Goal: Task Accomplishment & Management: Manage account settings

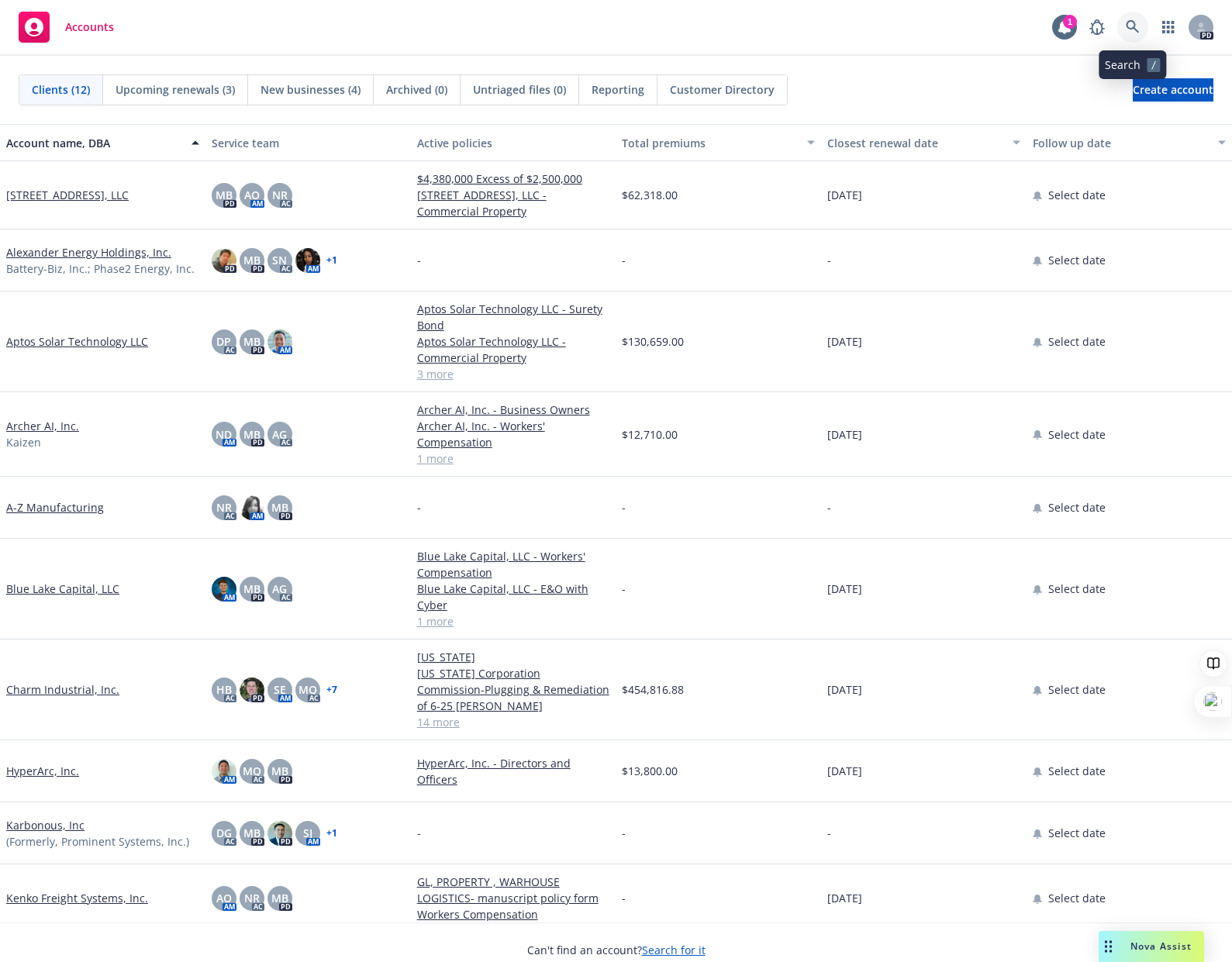
click at [1125, 31] on link at bounding box center [1132, 27] width 31 height 31
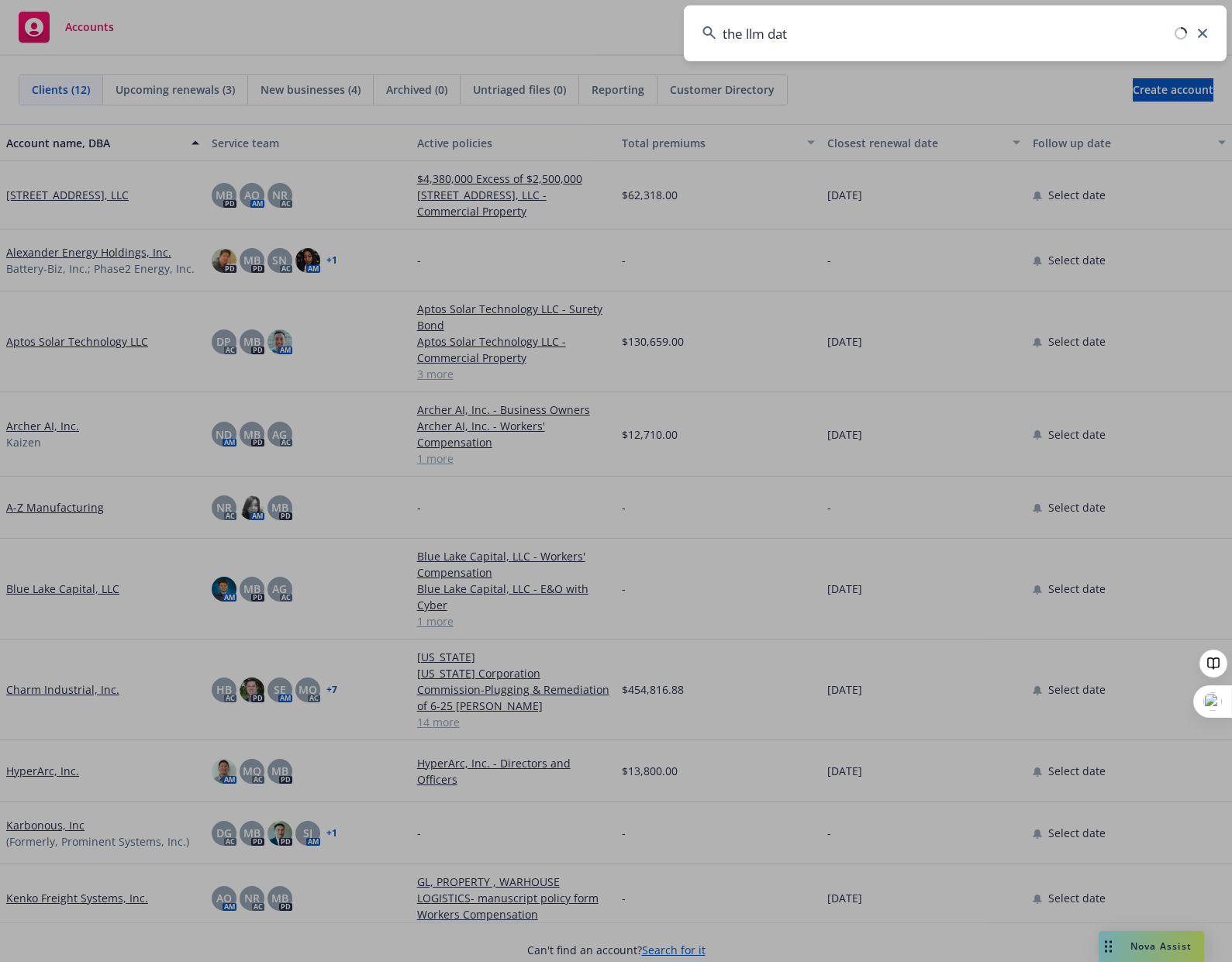
type input "the llm data"
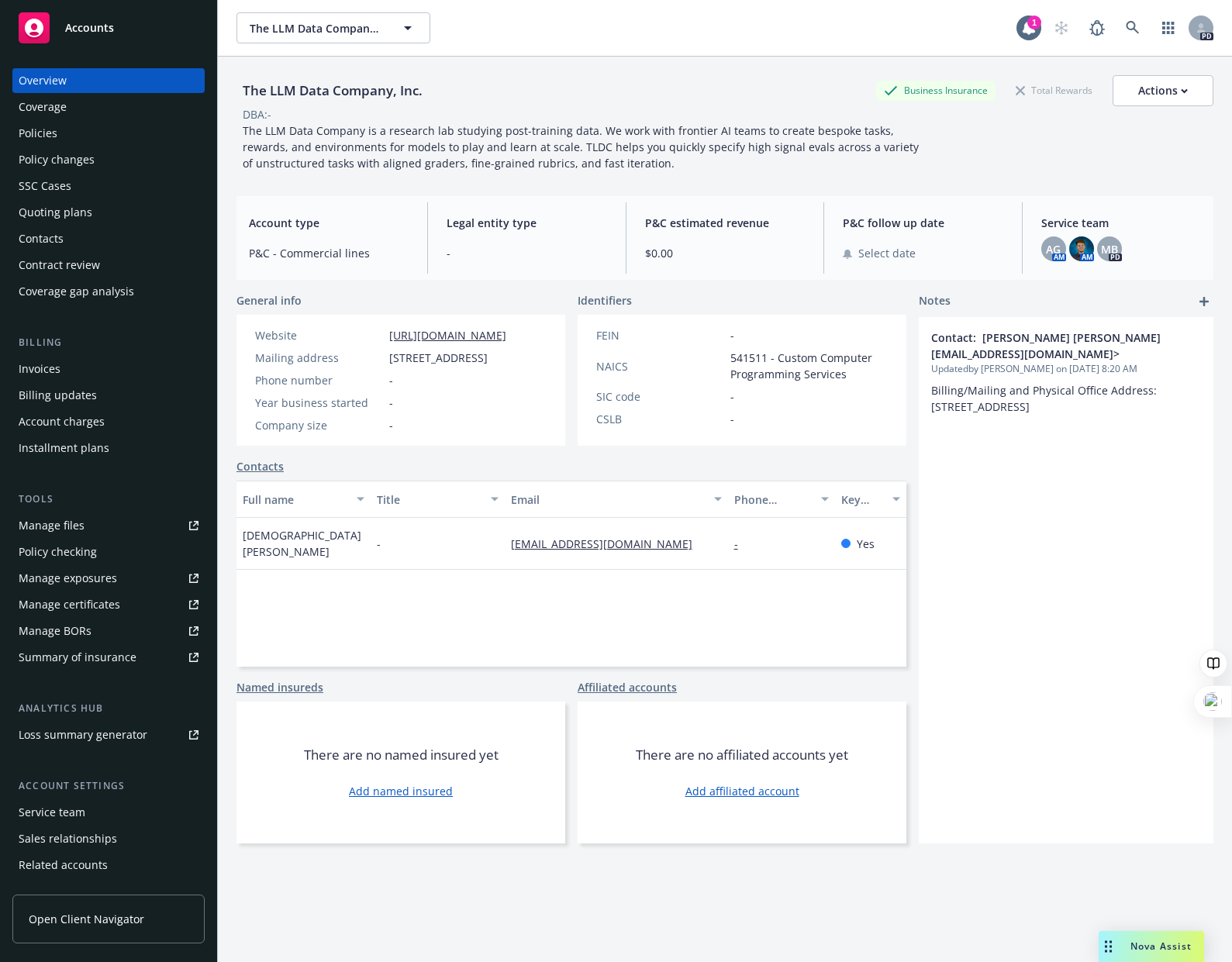
click at [41, 132] on div "Policies" at bounding box center [38, 133] width 39 height 25
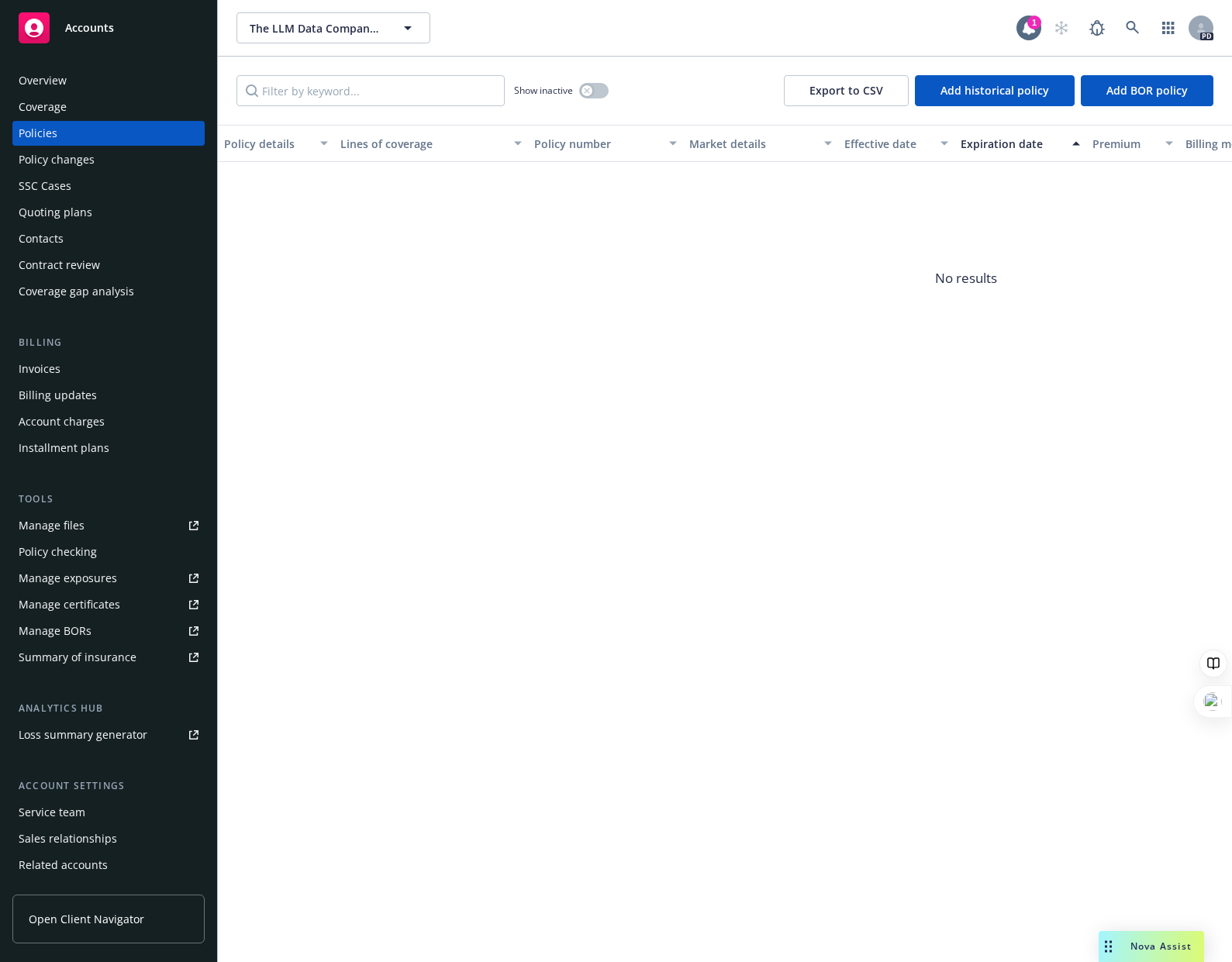
scroll to position [48, 0]
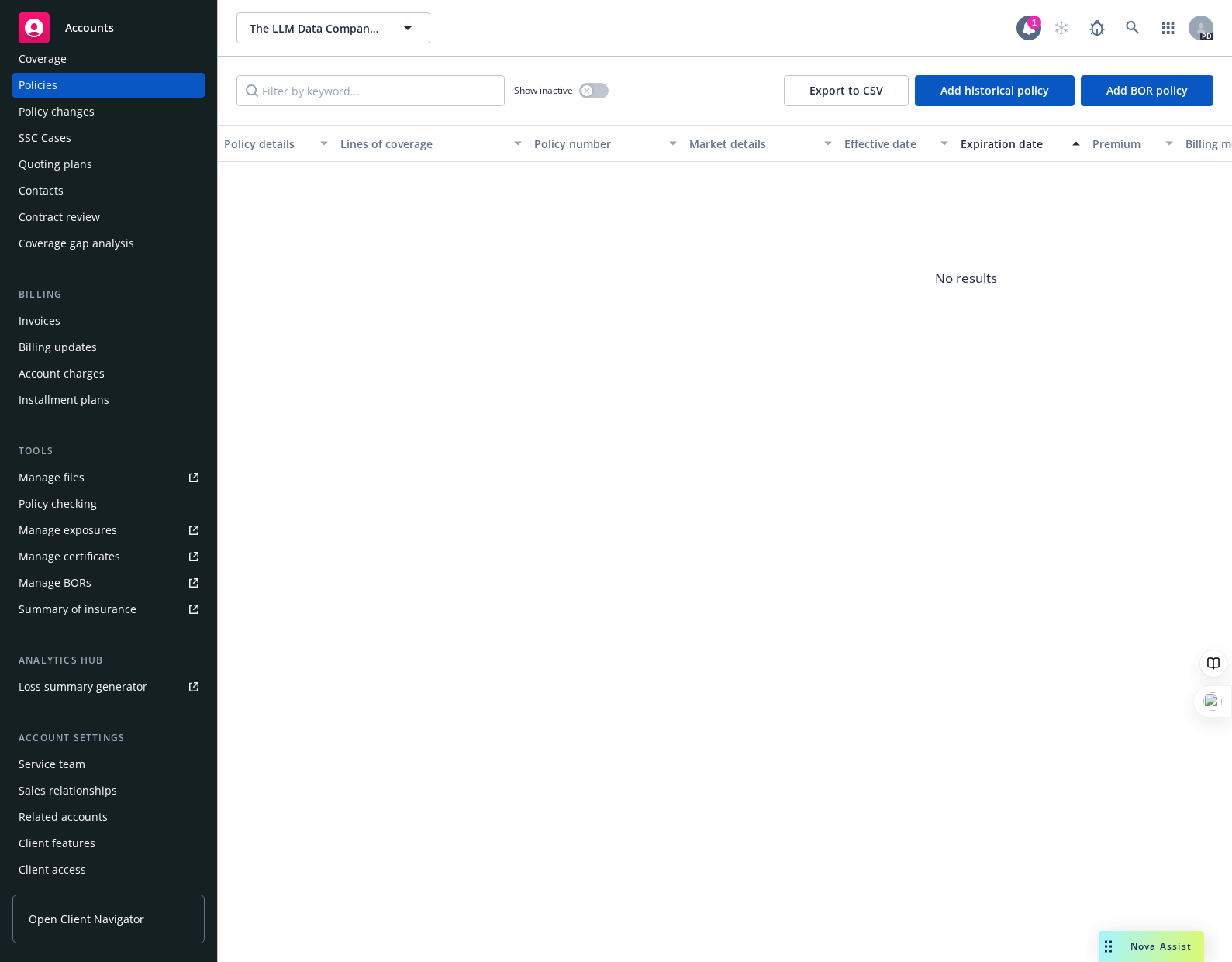
click at [62, 480] on div "Manage files" at bounding box center [52, 477] width 66 height 25
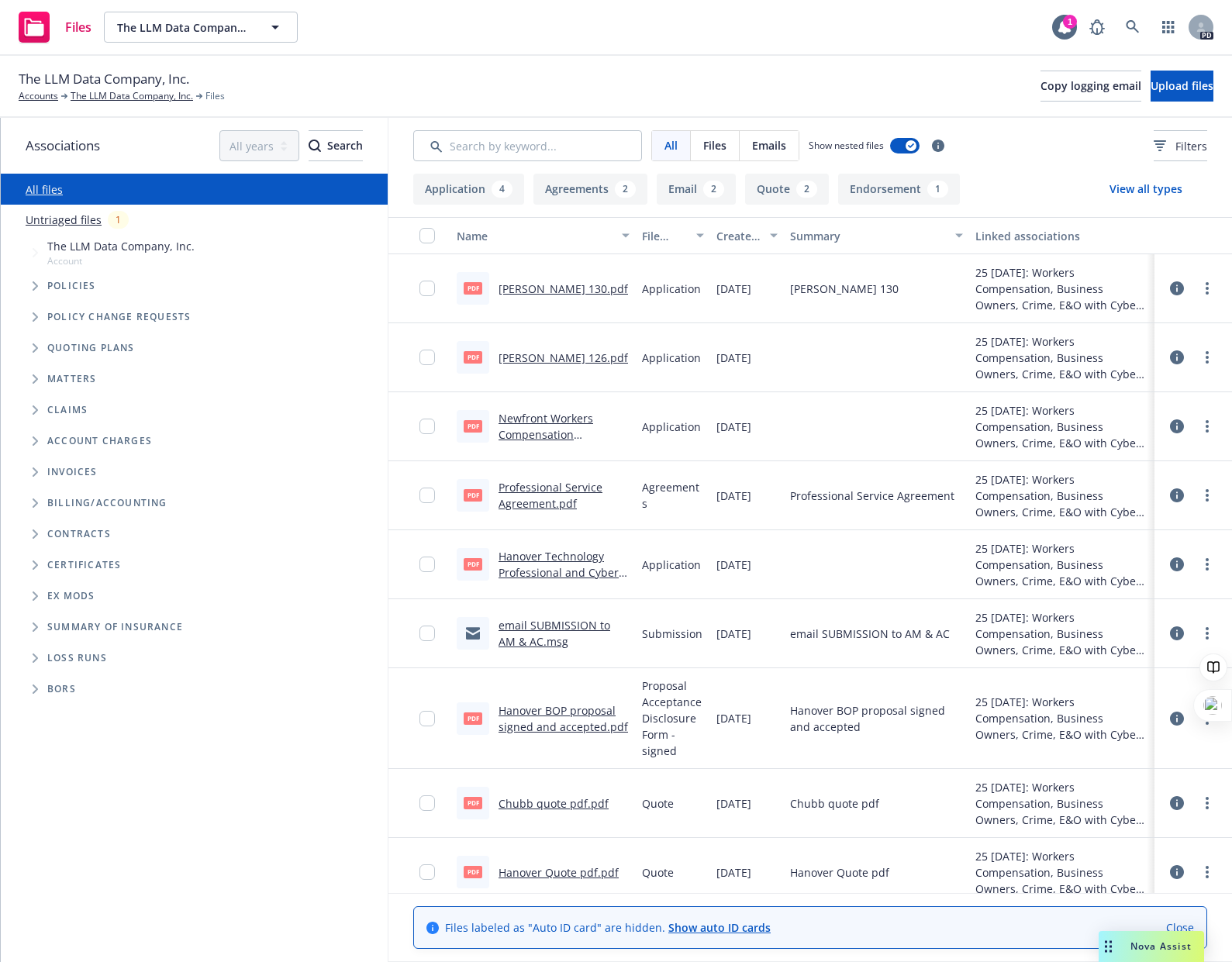
click at [74, 217] on link "Untriaged files" at bounding box center [64, 220] width 76 height 16
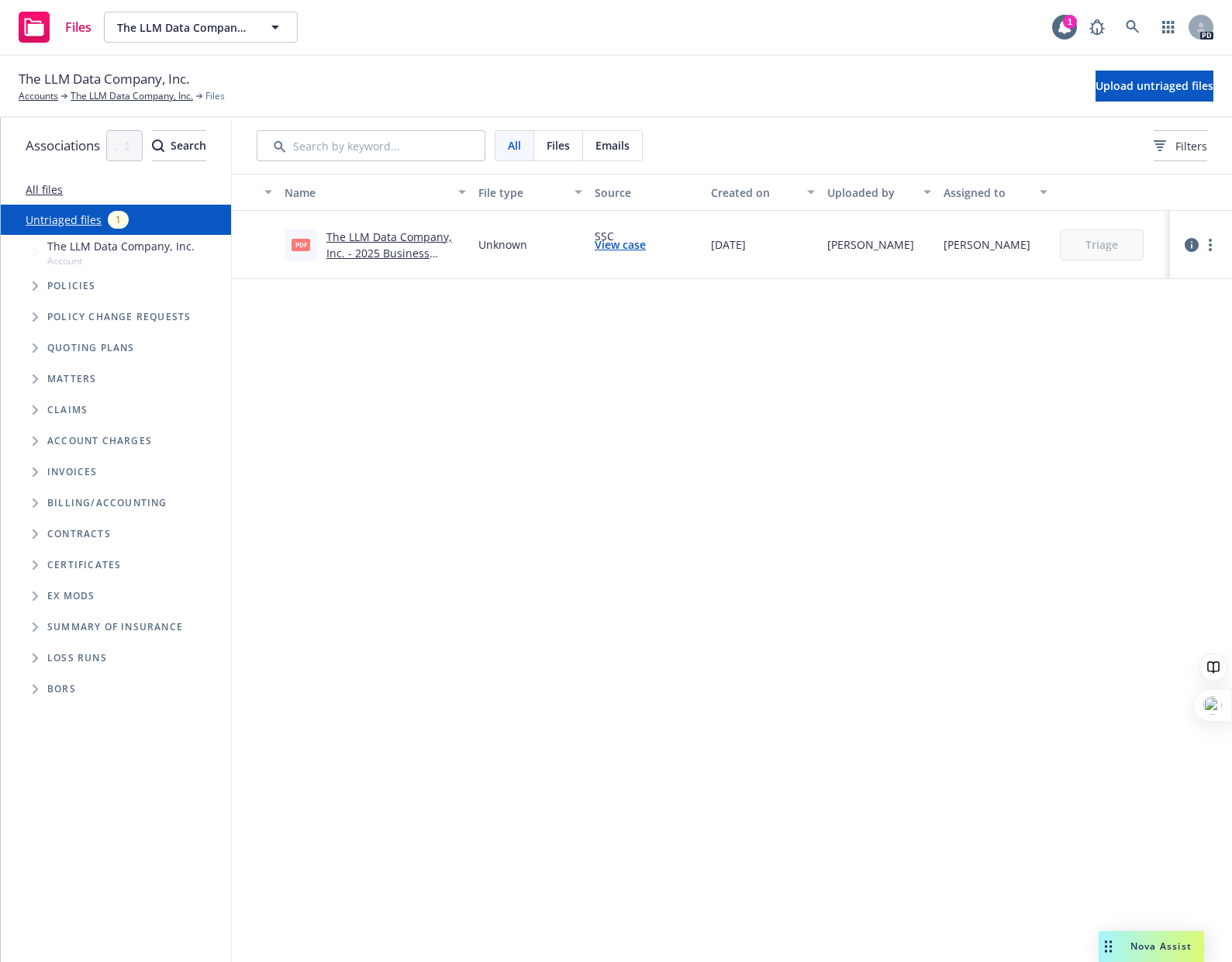
click at [704, 247] on div "SSC View case" at bounding box center [646, 244] width 116 height 69
click at [443, 253] on link "The LLM Data Company, Inc. - 2025 Business Owners Quote Proposal.pdf" at bounding box center [388, 261] width 125 height 64
click at [41, 190] on link "All files" at bounding box center [44, 189] width 37 height 15
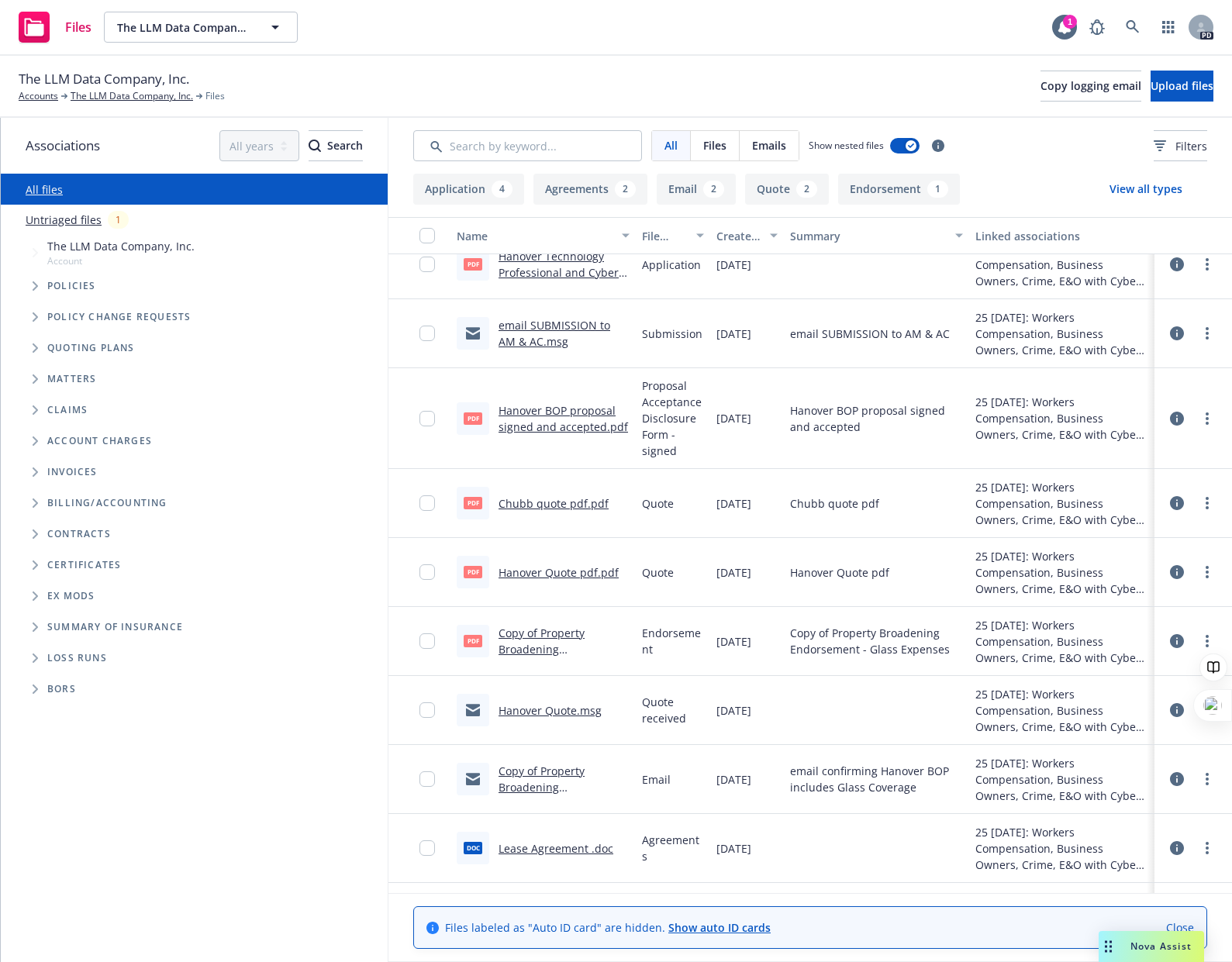
scroll to position [201, 0]
